Goal: Task Accomplishment & Management: Manage account settings

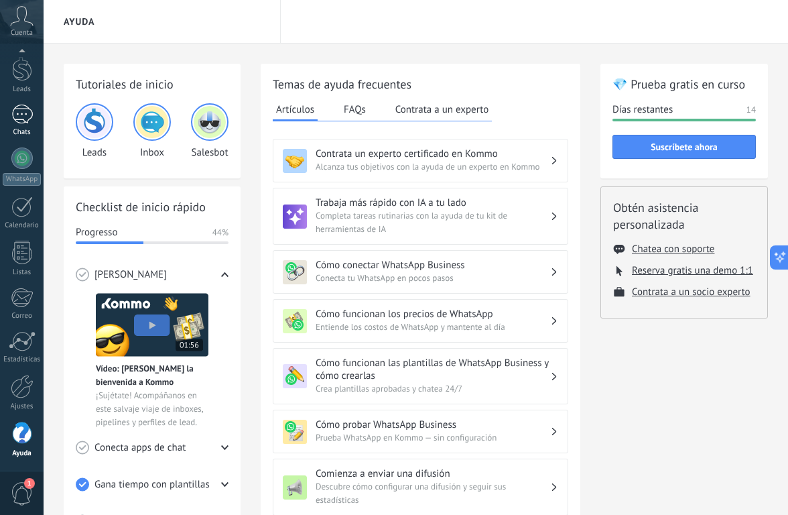
click at [16, 113] on div at bounding box center [21, 114] width 21 height 19
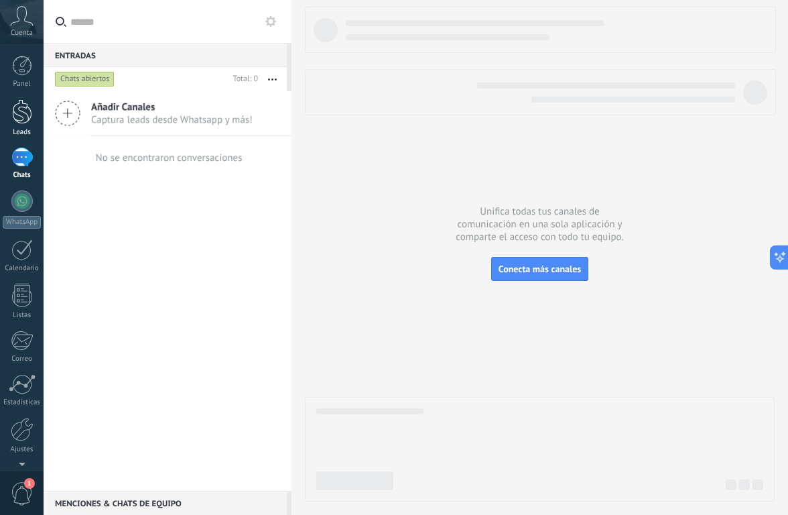
click at [33, 113] on link "Leads" at bounding box center [22, 118] width 44 height 38
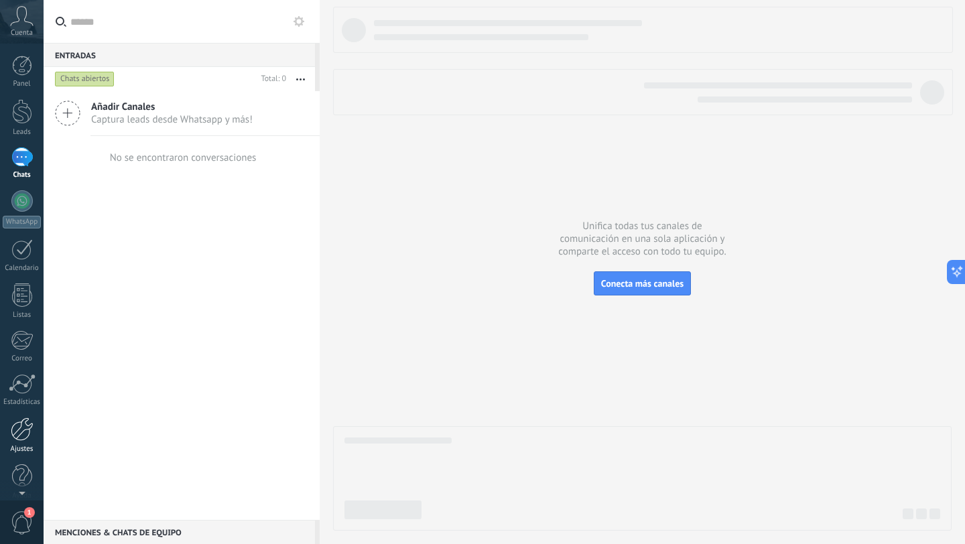
click at [22, 435] on div at bounding box center [22, 429] width 23 height 23
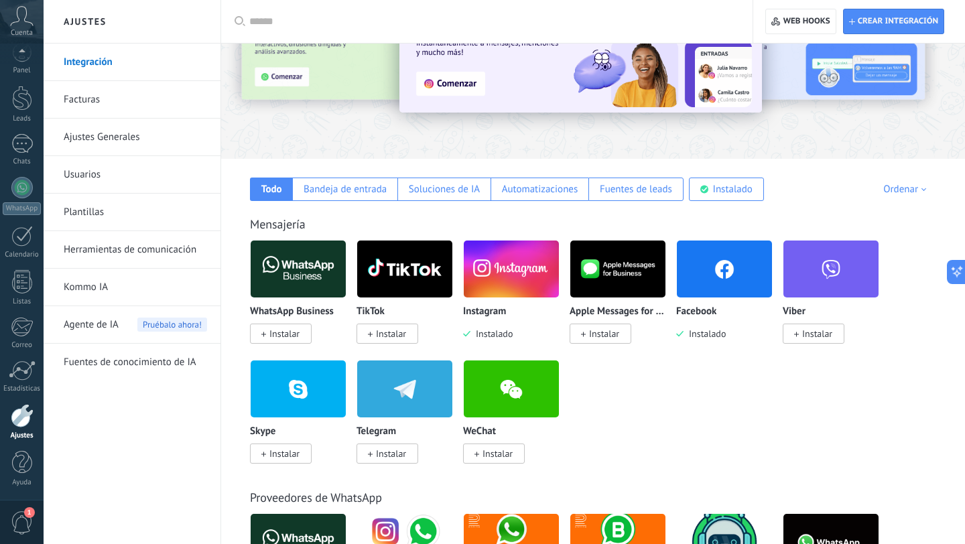
scroll to position [105, 0]
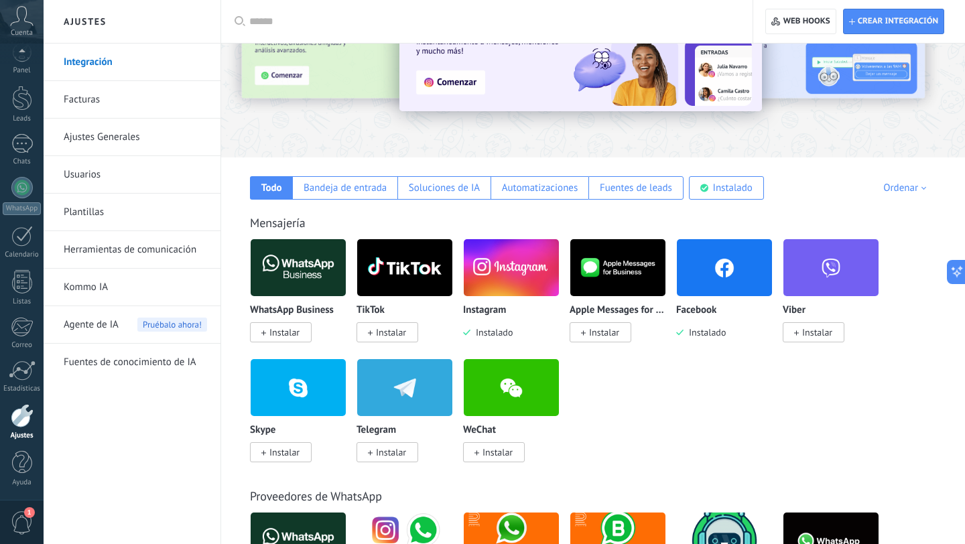
click at [723, 270] on img at bounding box center [724, 267] width 95 height 65
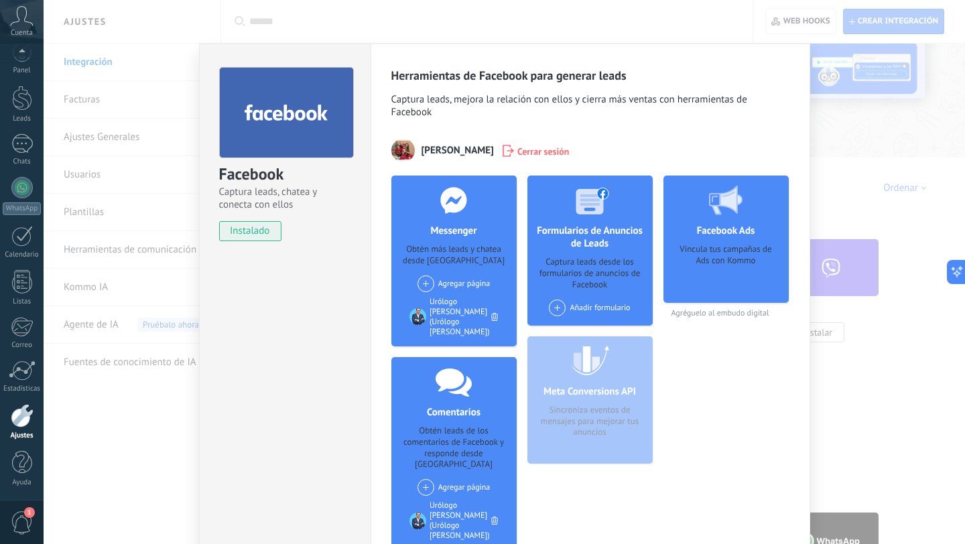
click at [788, 158] on div "Facebook Captura leads, chatea y conecta con ellos instalado Desinstalar Herram…" at bounding box center [505, 272] width 922 height 544
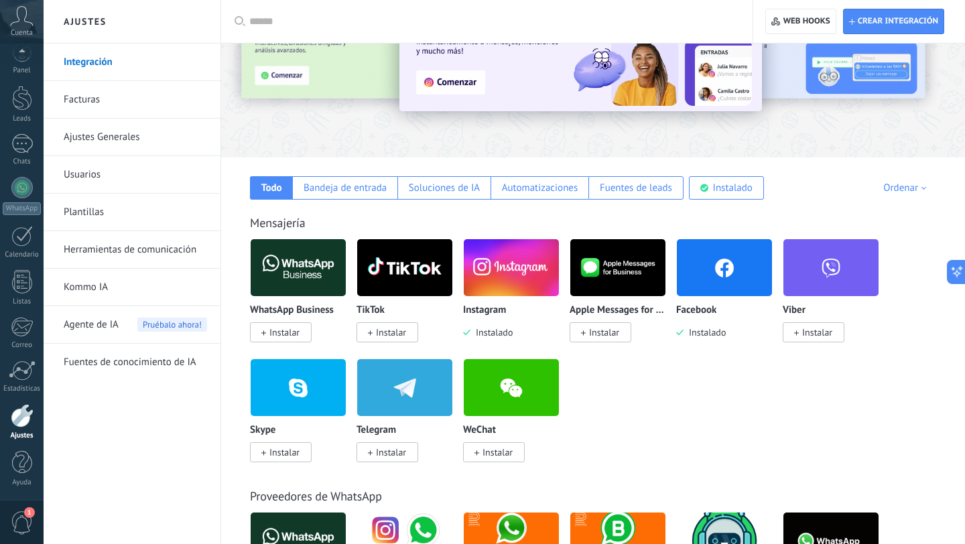
click at [536, 283] on img at bounding box center [511, 267] width 95 height 65
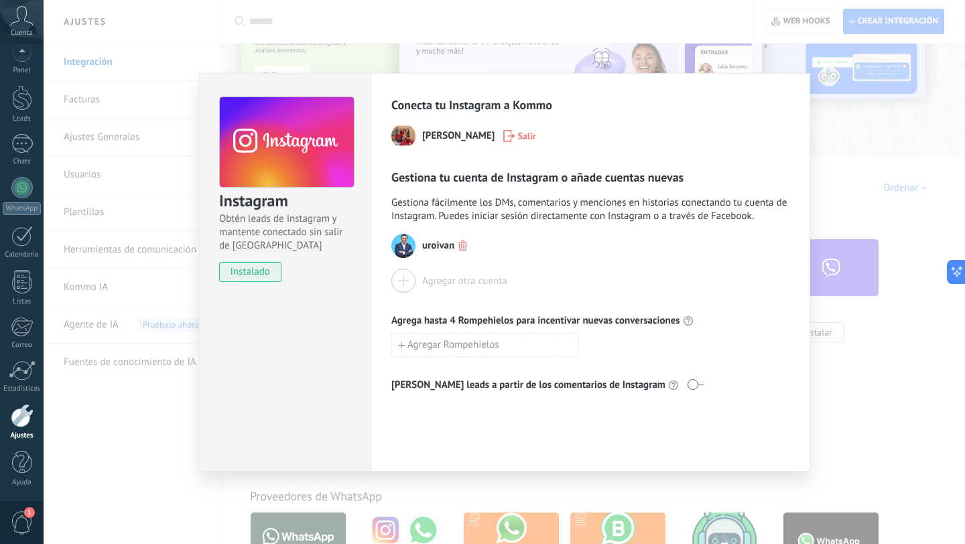
click at [788, 150] on div "Instagram Obtén leads de Instagram y mantente conectado sin salir de Kommo inst…" at bounding box center [505, 272] width 922 height 544
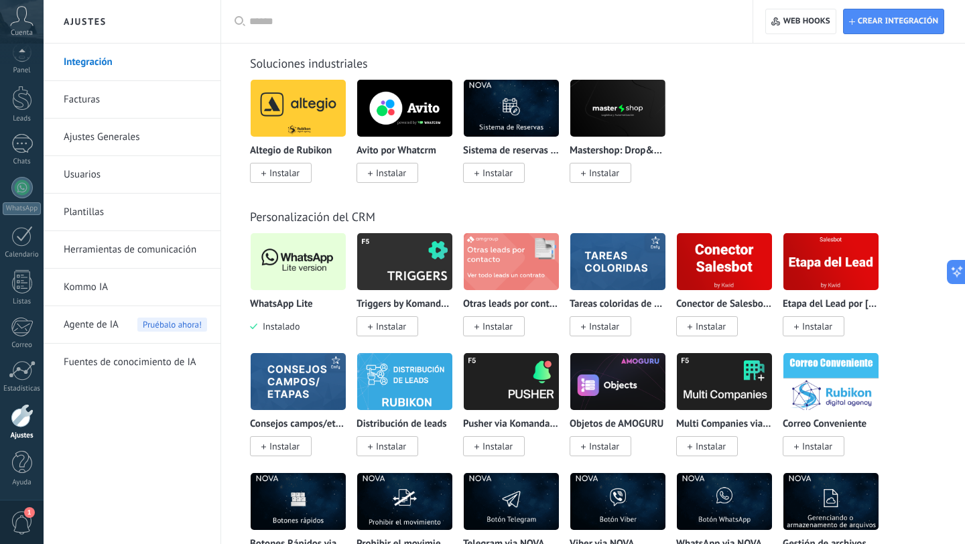
scroll to position [3235, 0]
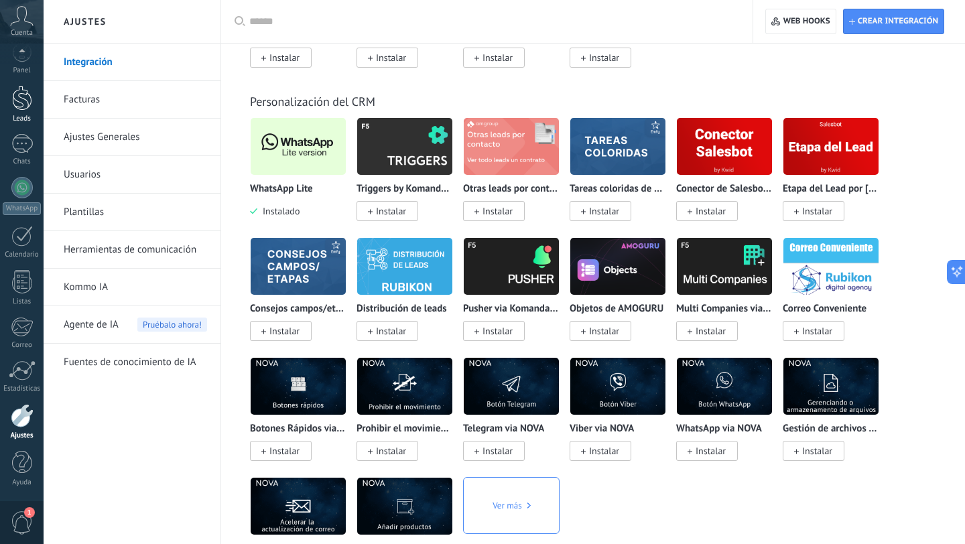
click at [26, 102] on div at bounding box center [22, 98] width 20 height 25
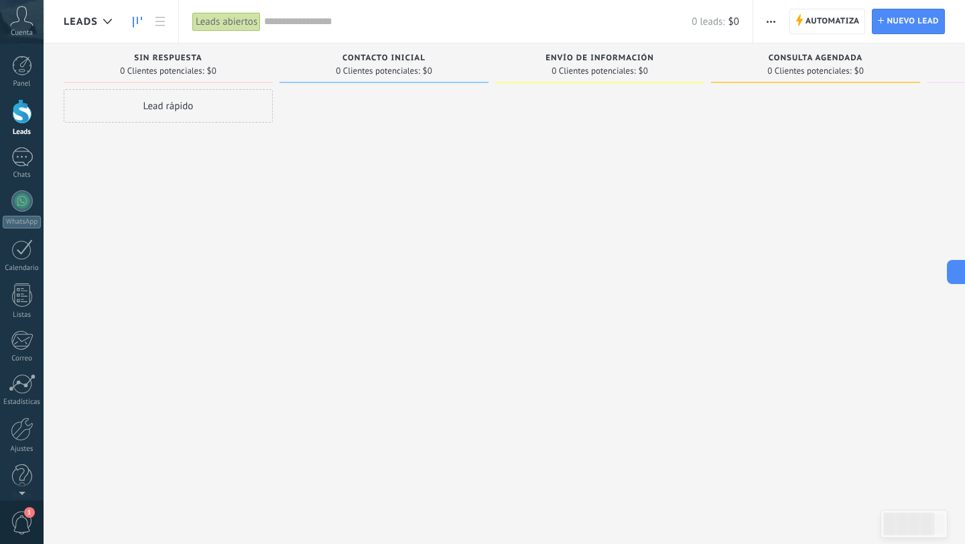
click at [772, 21] on use "button" at bounding box center [771, 22] width 9 height 2
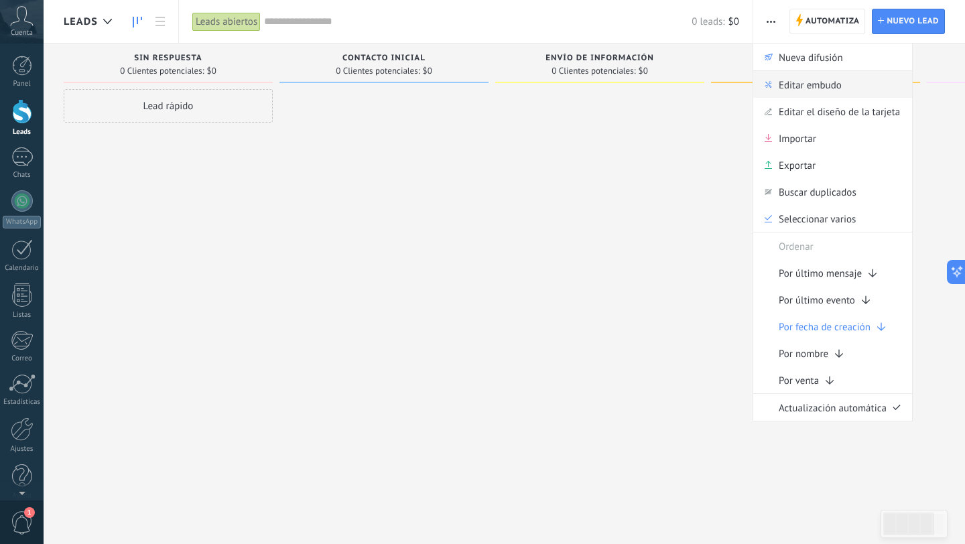
click at [788, 89] on span "Editar embudo" at bounding box center [810, 84] width 63 height 27
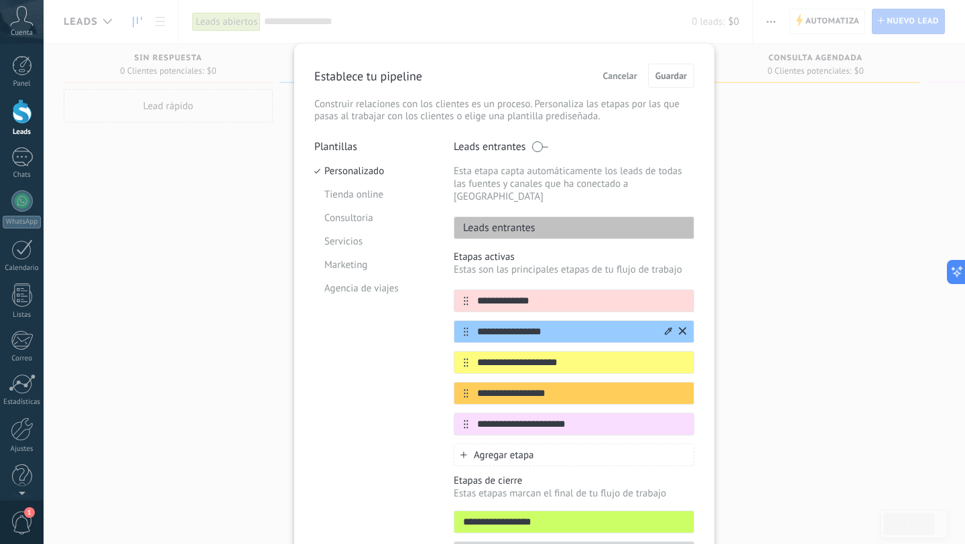
click at [0, 0] on icon at bounding box center [0, 0] width 0 height 0
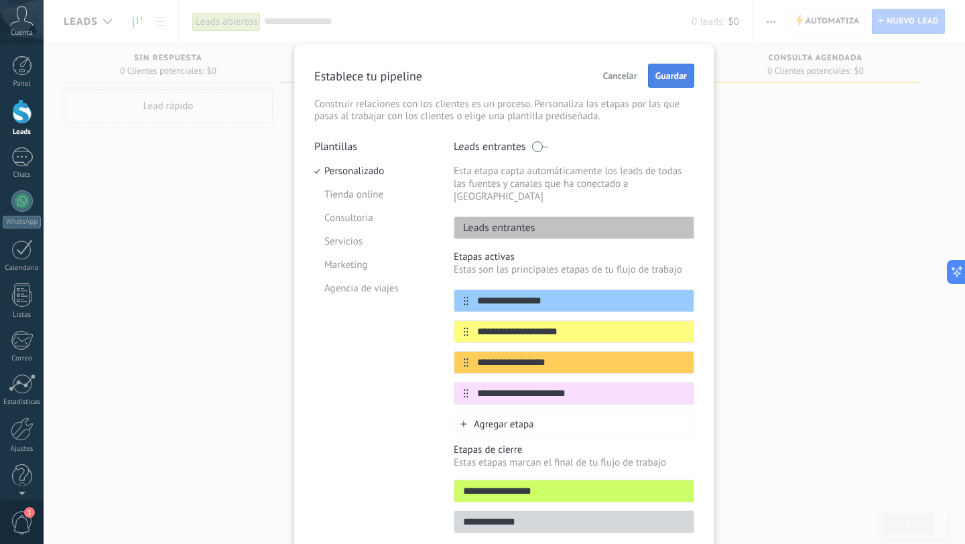
click at [680, 83] on button "Guardar" at bounding box center [671, 76] width 46 height 24
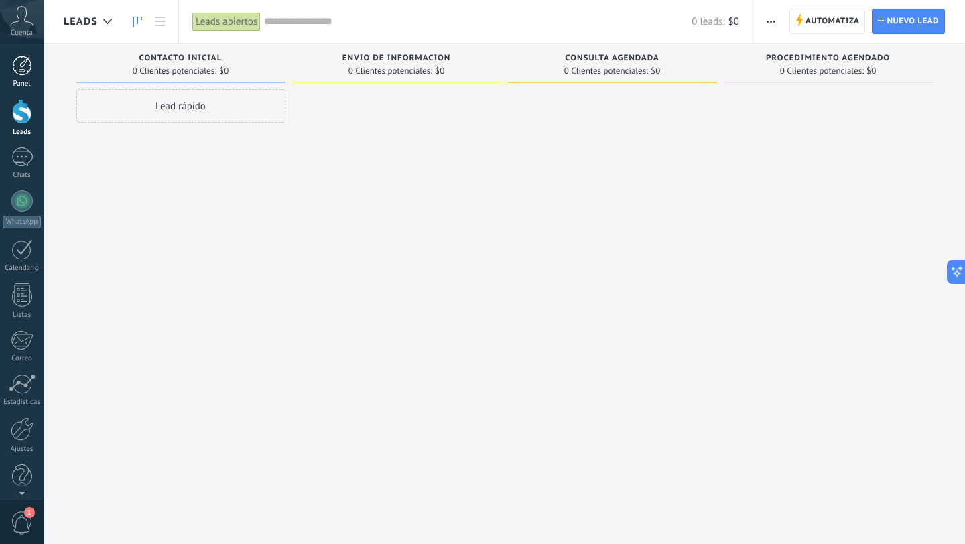
click at [23, 70] on div at bounding box center [22, 66] width 20 height 20
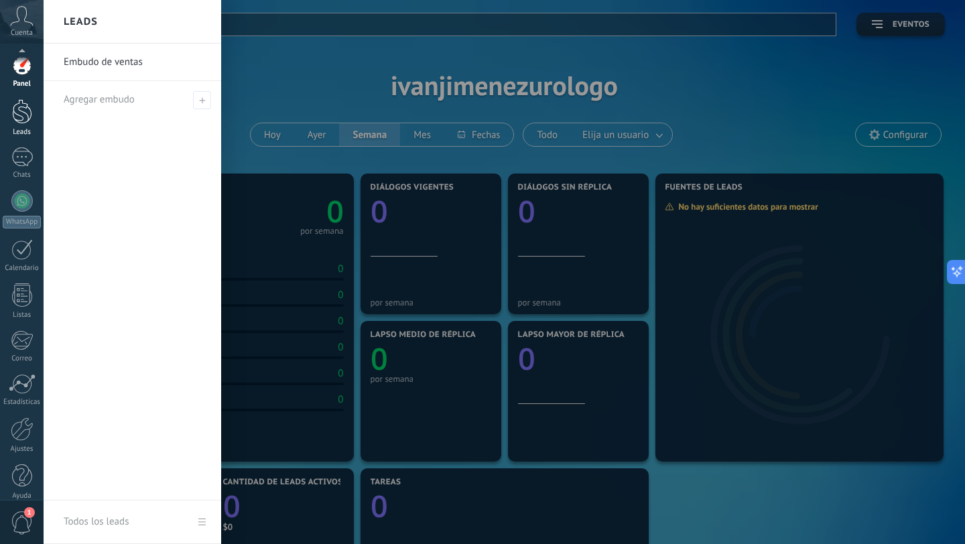
scroll to position [13, 0]
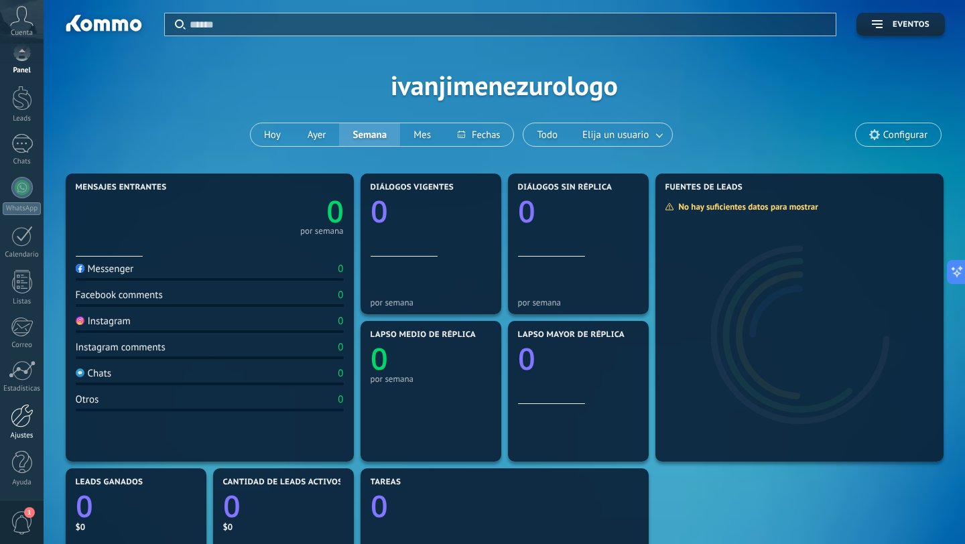
click at [22, 418] on div at bounding box center [22, 415] width 23 height 23
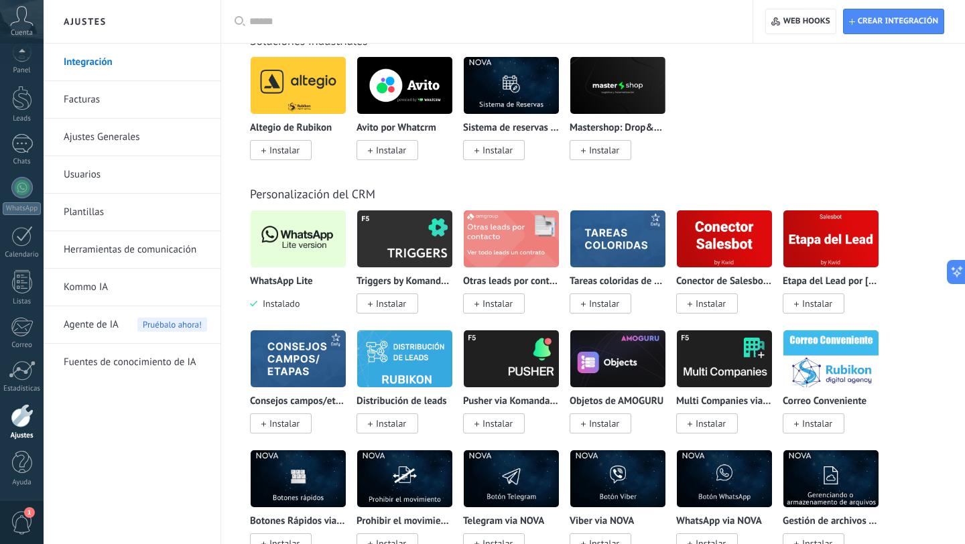
scroll to position [3151, 0]
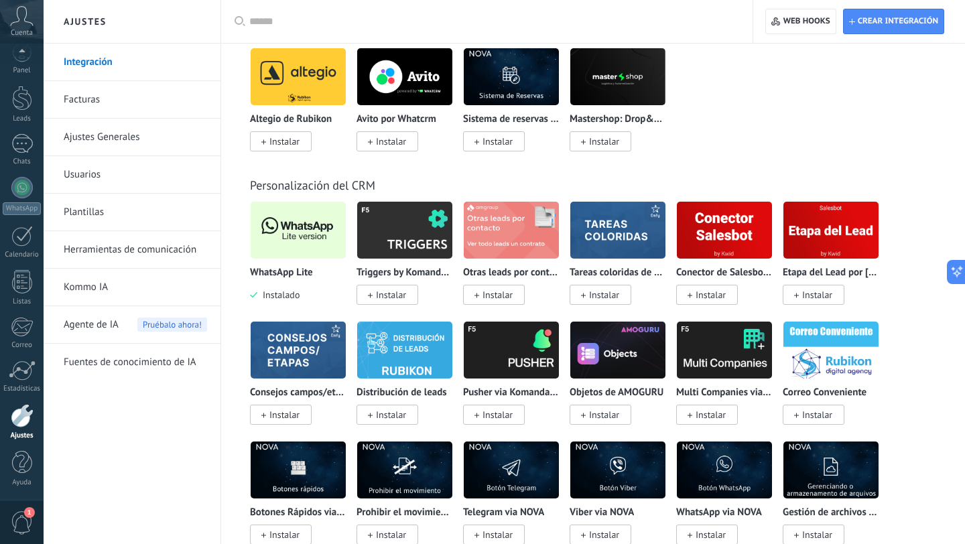
click at [309, 251] on img at bounding box center [298, 230] width 95 height 65
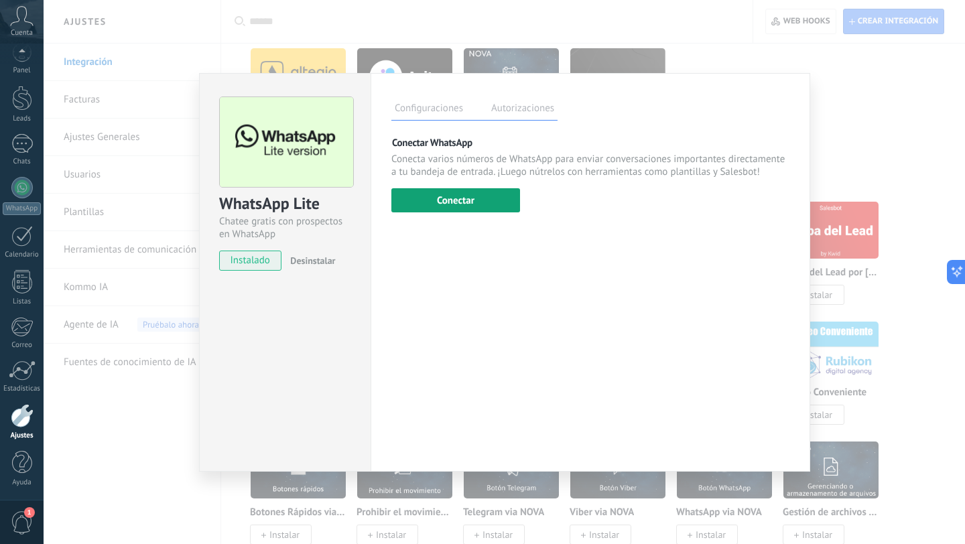
click at [471, 202] on button "Conectar" at bounding box center [456, 200] width 129 height 24
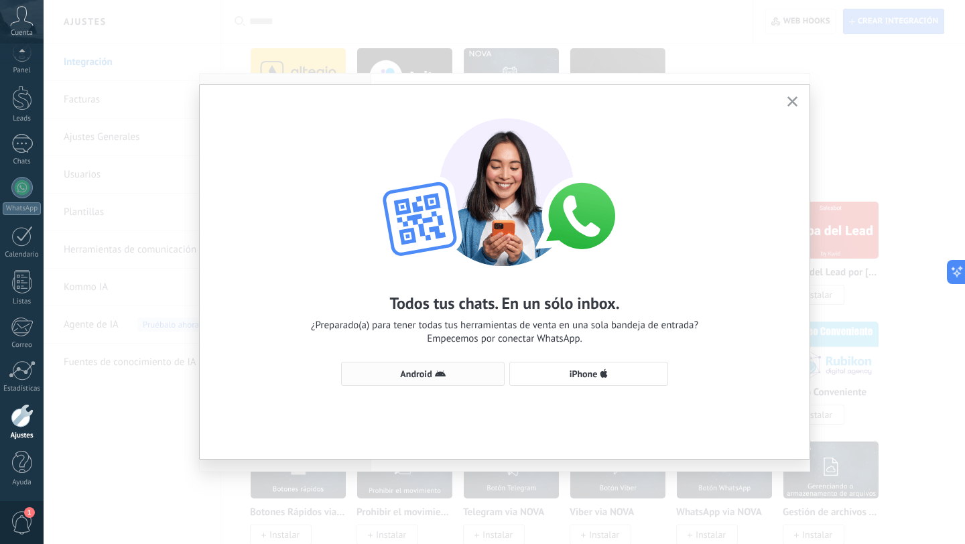
click at [474, 379] on button "Android" at bounding box center [423, 374] width 164 height 24
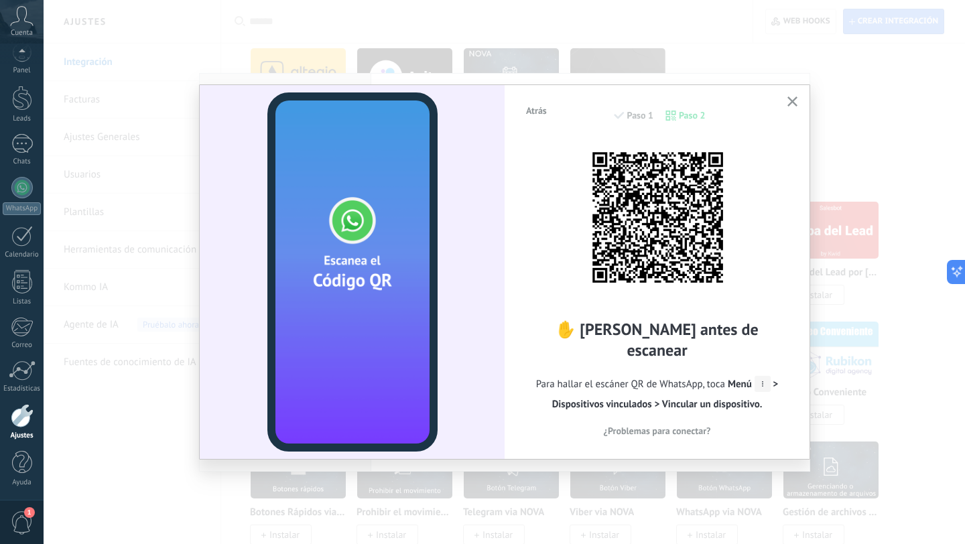
click at [788, 103] on use "button" at bounding box center [793, 102] width 10 height 10
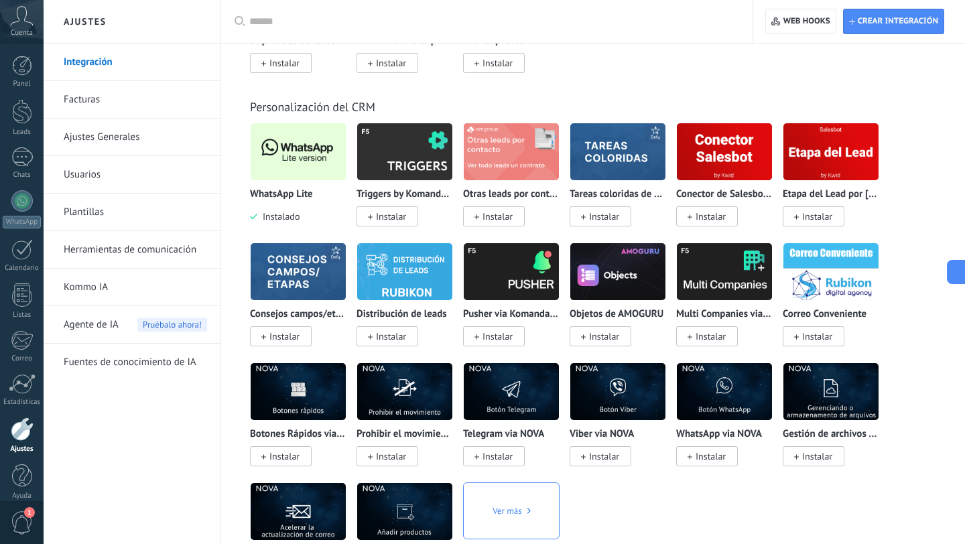
scroll to position [5618, 0]
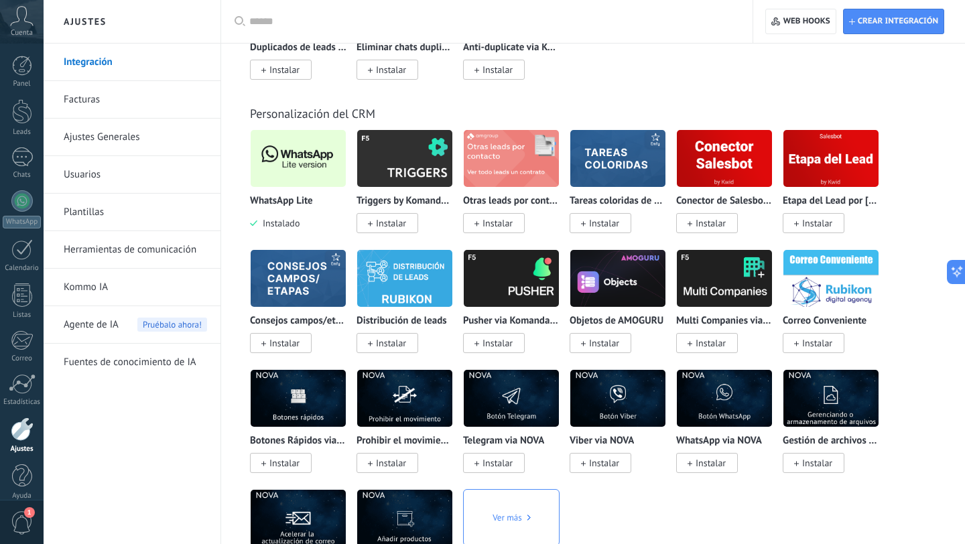
click at [309, 182] on img at bounding box center [298, 158] width 95 height 65
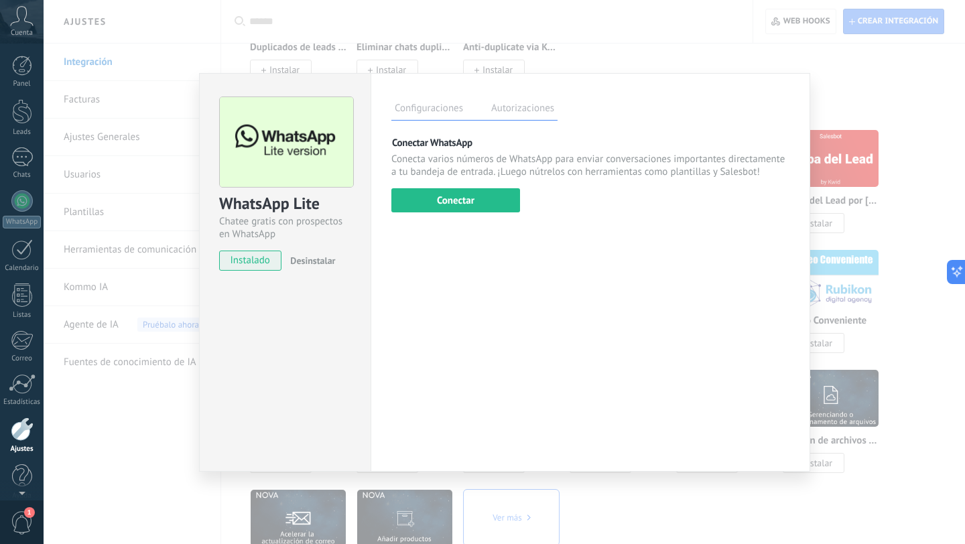
scroll to position [13, 0]
click at [15, 413] on div at bounding box center [22, 415] width 23 height 23
drag, startPoint x: 742, startPoint y: 36, endPoint x: 732, endPoint y: 36, distance: 10.1
click at [742, 36] on div "WhatsApp Lite Chatee gratis con prospectos en WhatsApp instalado Desinstalar Co…" at bounding box center [505, 272] width 922 height 544
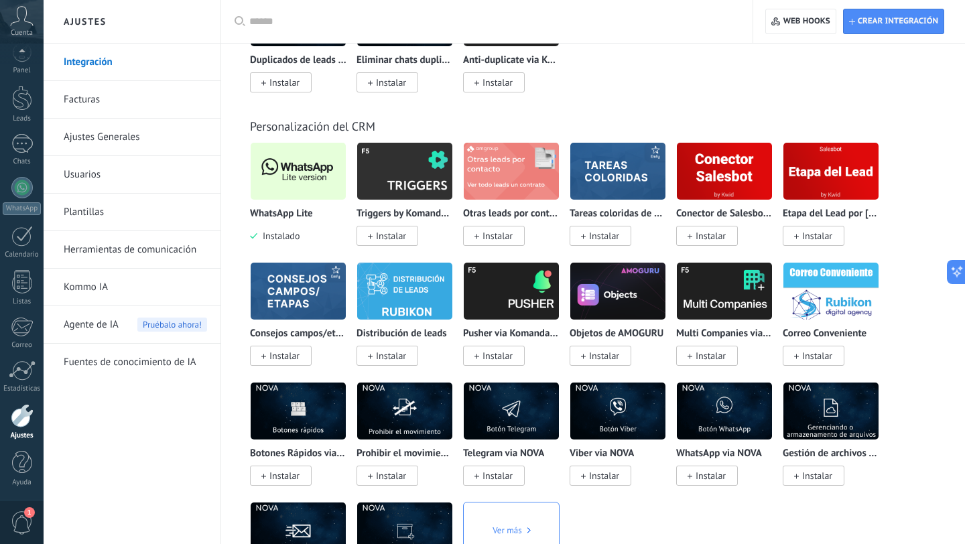
scroll to position [5604, 0]
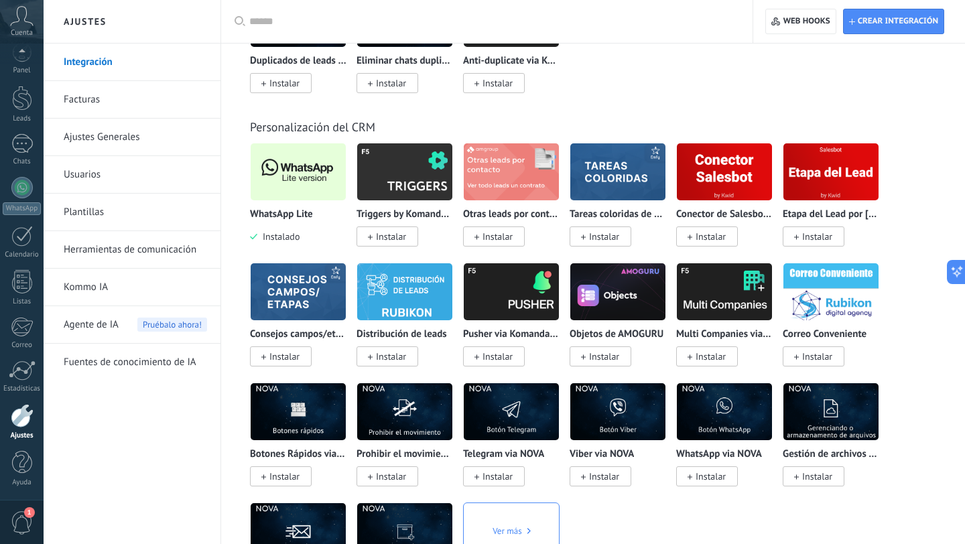
click at [316, 203] on img at bounding box center [298, 171] width 95 height 65
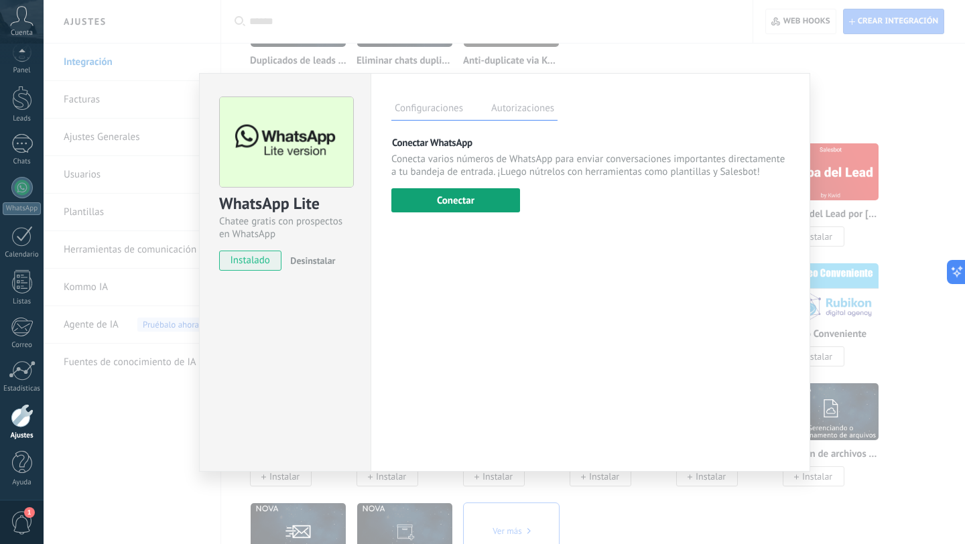
click at [475, 205] on button "Conectar" at bounding box center [456, 200] width 129 height 24
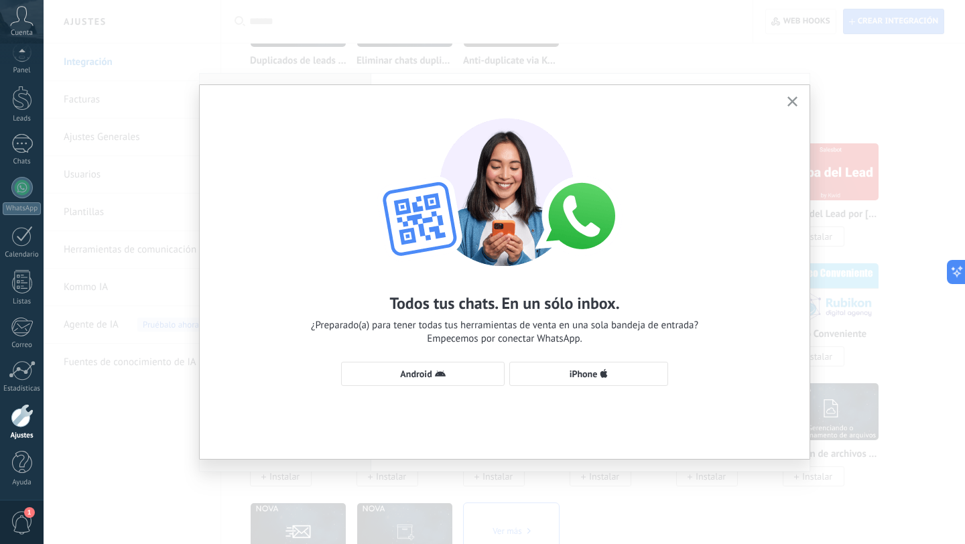
click at [794, 102] on use "button" at bounding box center [793, 102] width 10 height 10
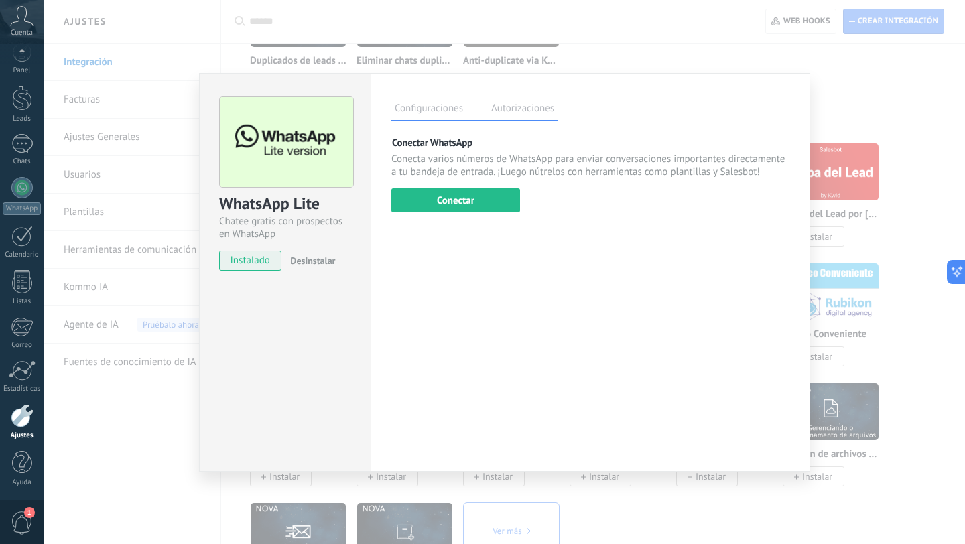
click at [654, 35] on div "WhatsApp Lite Chatee gratis con prospectos en WhatsApp instalado Desinstalar Co…" at bounding box center [505, 272] width 922 height 544
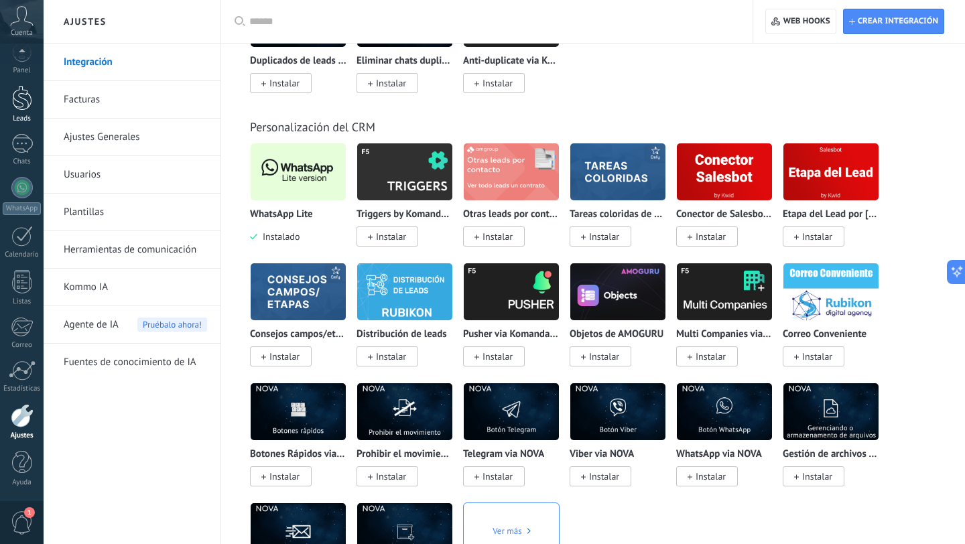
click at [22, 100] on div at bounding box center [22, 98] width 20 height 25
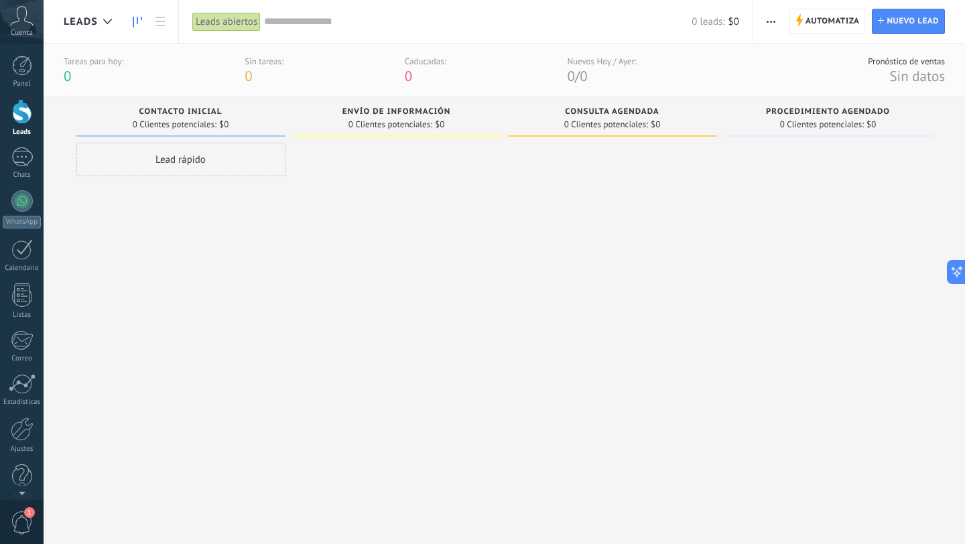
click at [174, 159] on div "Lead rápido" at bounding box center [180, 160] width 209 height 34
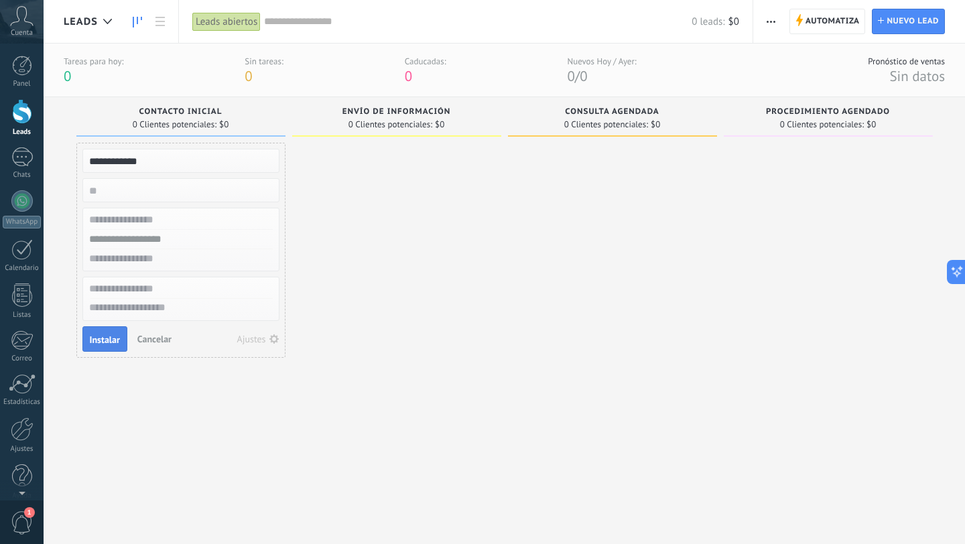
type input "**********"
click at [115, 345] on span "Instalar" at bounding box center [105, 339] width 30 height 9
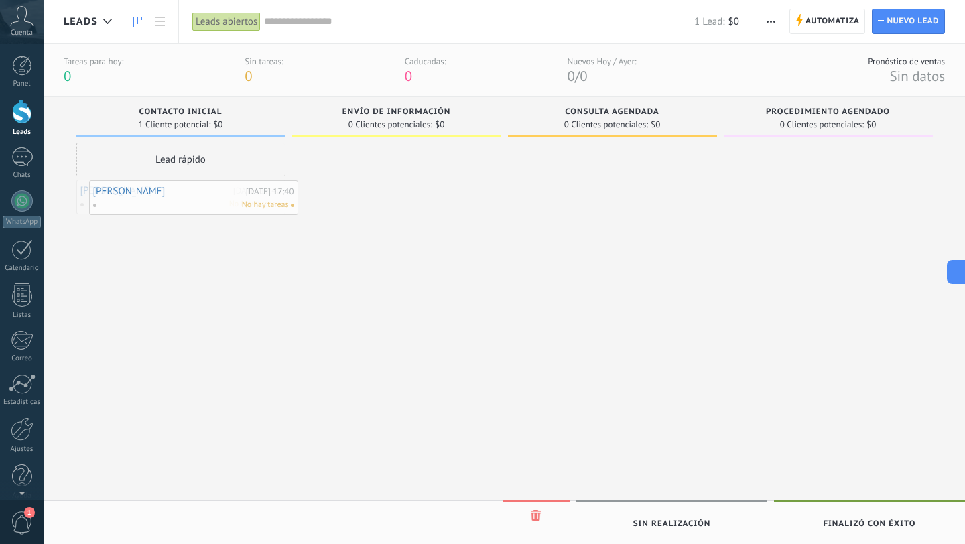
drag, startPoint x: 147, startPoint y: 195, endPoint x: 160, endPoint y: 196, distance: 12.8
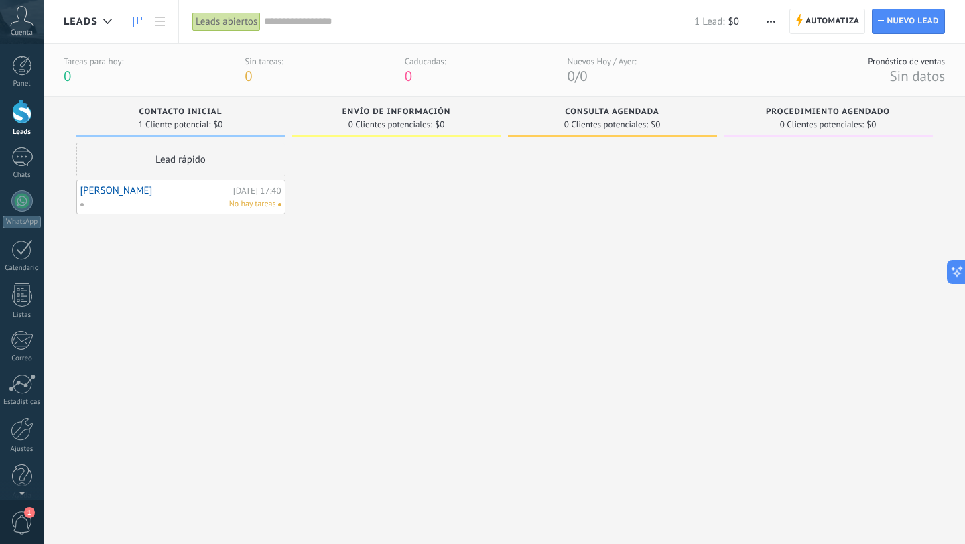
click at [117, 192] on link "Carlos Gómez" at bounding box center [155, 190] width 150 height 11
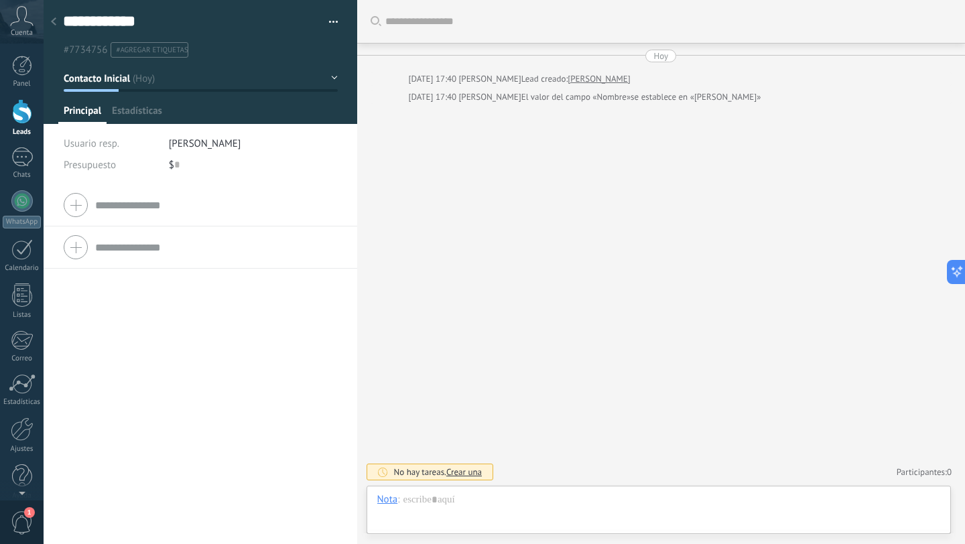
scroll to position [20, 0]
click at [455, 504] on div at bounding box center [659, 513] width 564 height 40
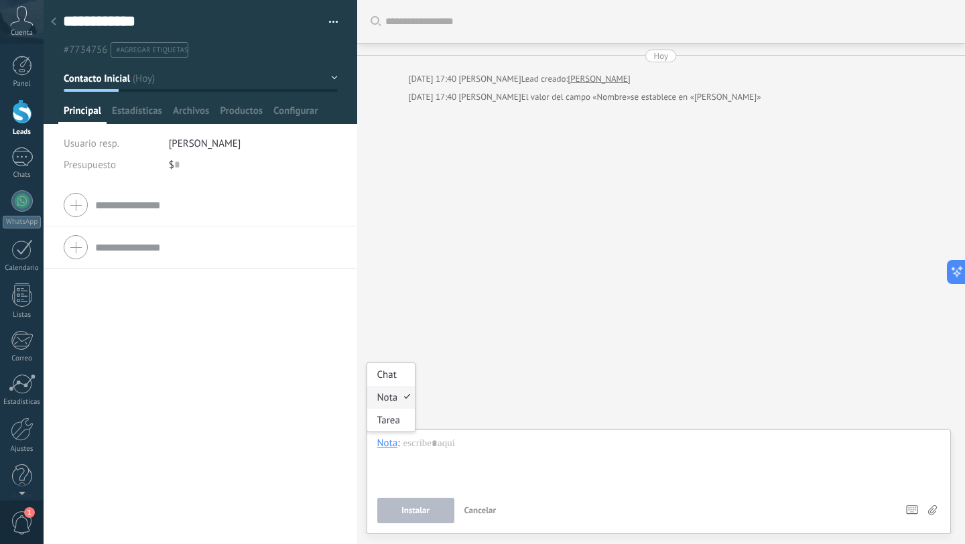
click at [390, 446] on div "Nota" at bounding box center [387, 443] width 21 height 12
click at [391, 376] on div "Chat" at bounding box center [391, 374] width 48 height 23
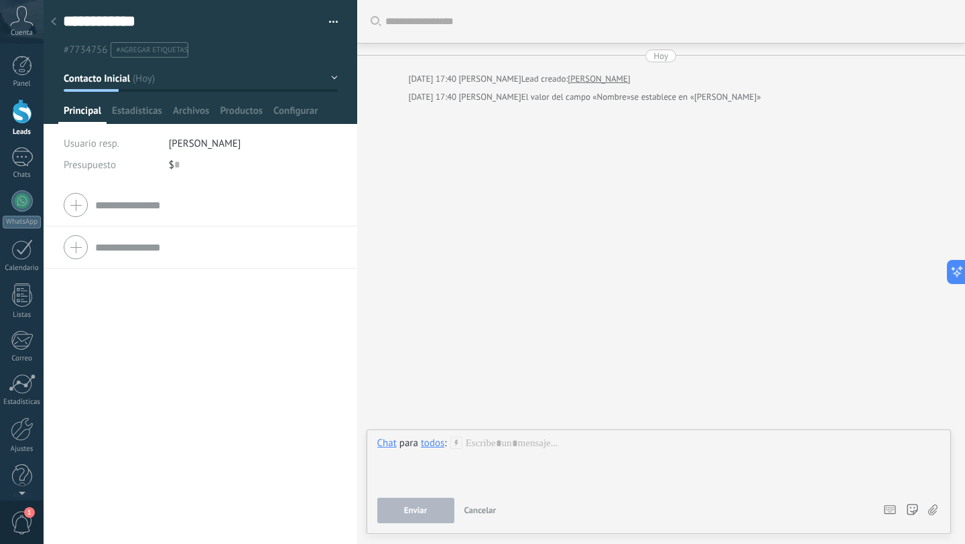
click at [81, 207] on div at bounding box center [201, 205] width 274 height 34
click at [164, 17] on textarea "**********" at bounding box center [188, 21] width 251 height 21
drag, startPoint x: 197, startPoint y: 22, endPoint x: 58, endPoint y: 23, distance: 139.5
click at [56, 21] on div "**********" at bounding box center [201, 92] width 314 height 184
click at [84, 319] on button "cancelar" at bounding box center [78, 319] width 29 height 11
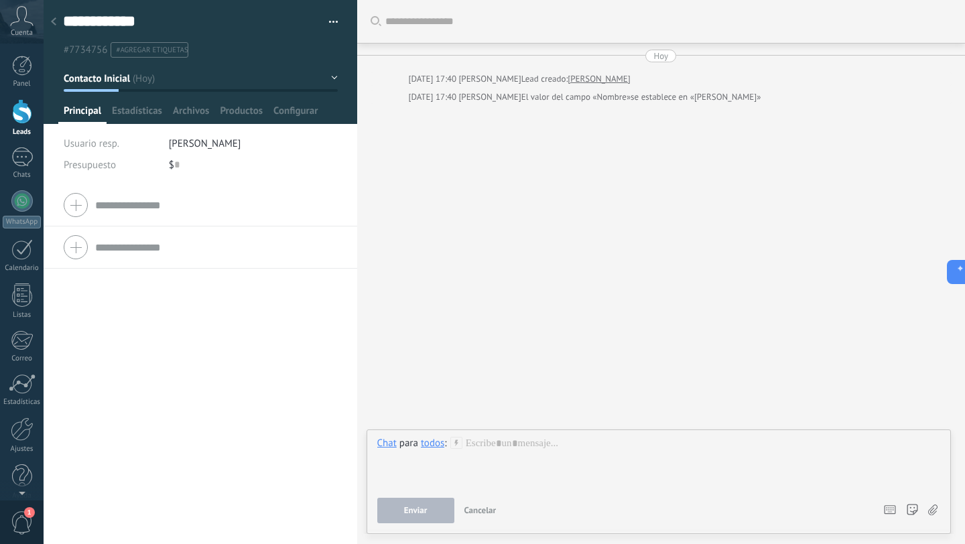
click at [129, 202] on input "text" at bounding box center [216, 204] width 242 height 21
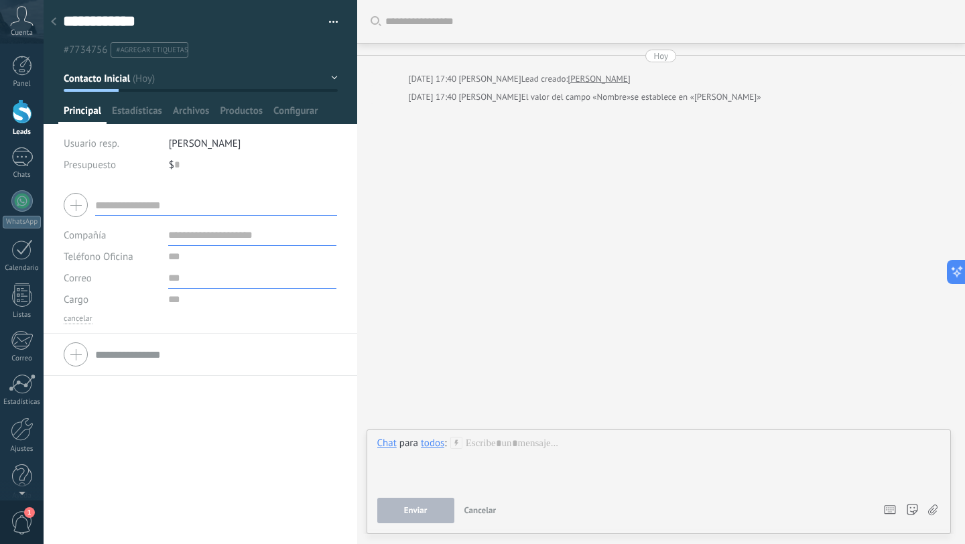
click at [183, 276] on input "text" at bounding box center [252, 278] width 168 height 21
click at [29, 112] on div at bounding box center [22, 111] width 20 height 25
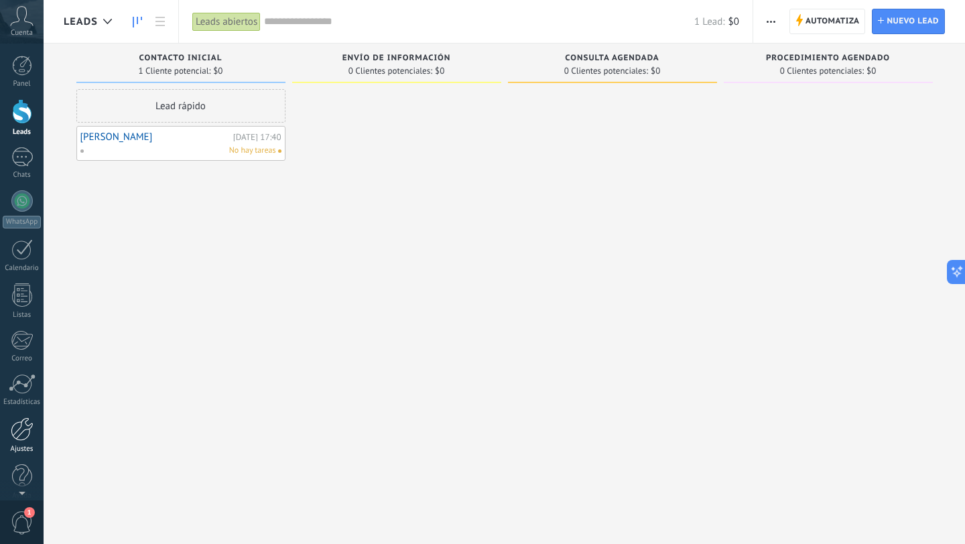
click at [25, 431] on div at bounding box center [22, 429] width 23 height 23
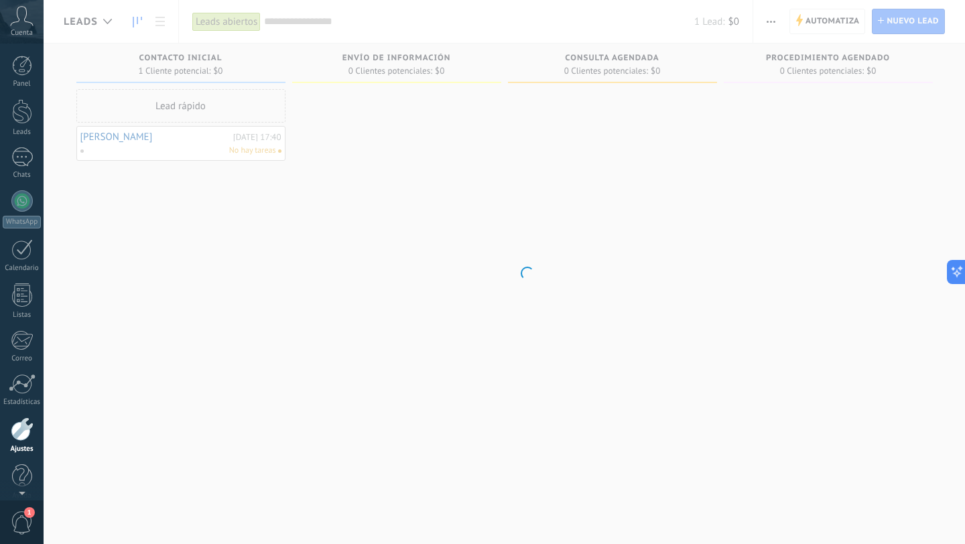
scroll to position [13, 0]
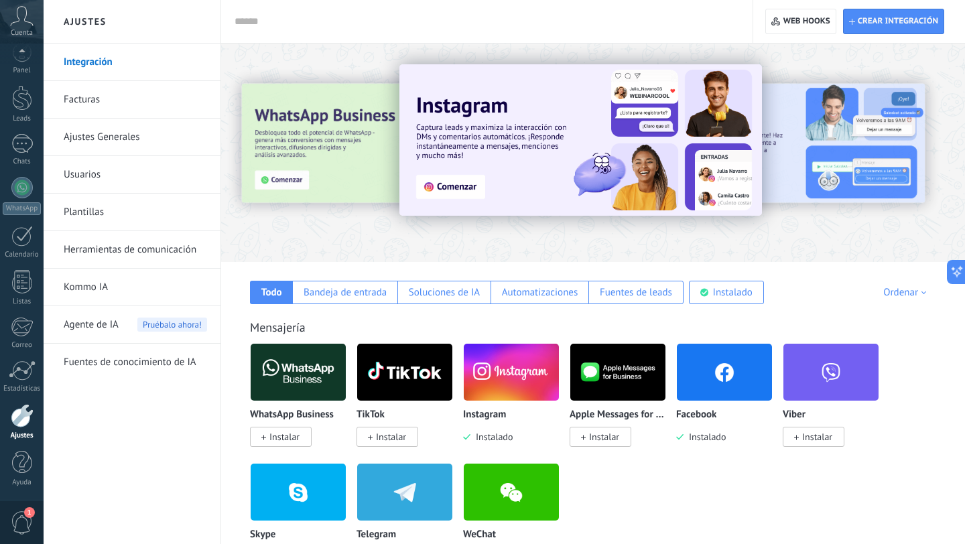
click at [96, 213] on link "Plantillas" at bounding box center [135, 213] width 143 height 38
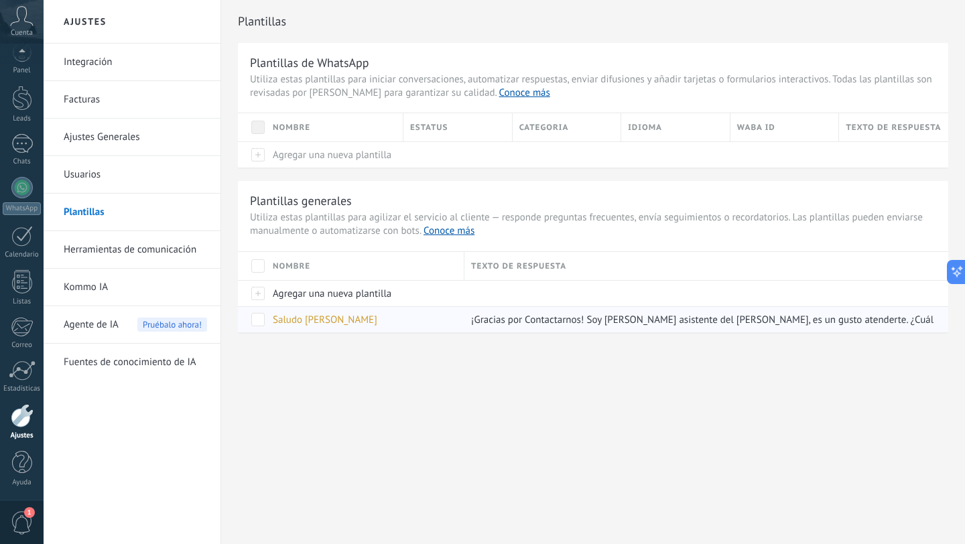
click at [328, 318] on span "Saludo Jessica" at bounding box center [325, 320] width 105 height 13
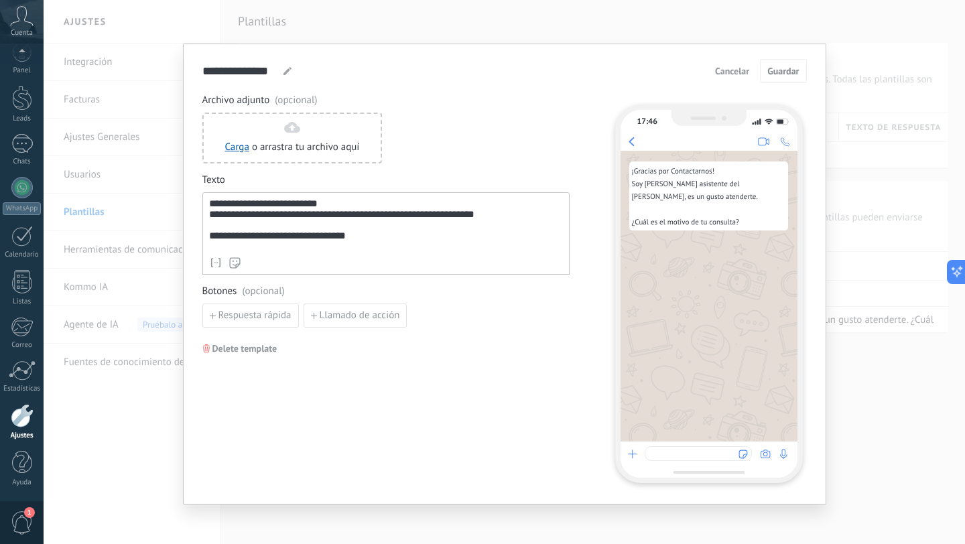
click at [728, 75] on span "Cancelar" at bounding box center [732, 70] width 34 height 9
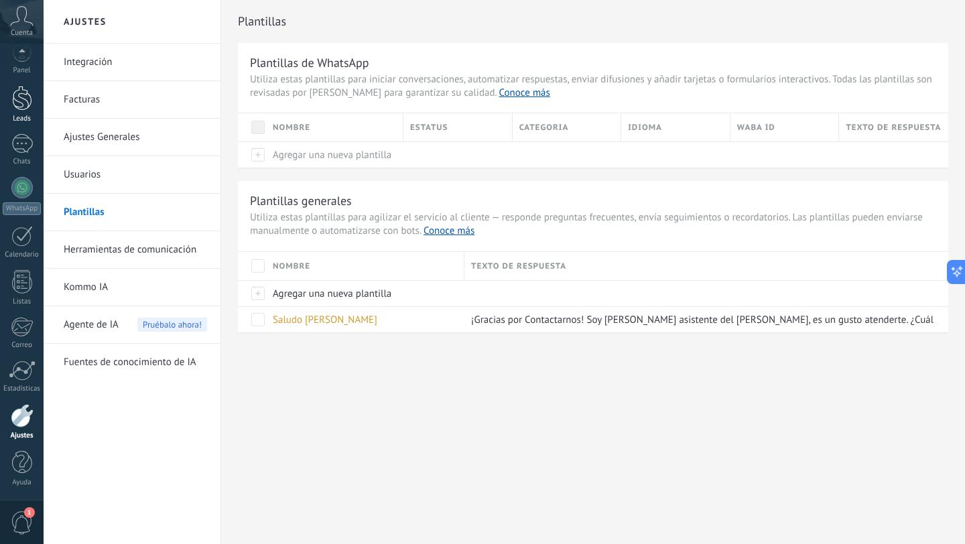
click at [23, 105] on div at bounding box center [22, 98] width 20 height 25
